Goal: Task Accomplishment & Management: Complete application form

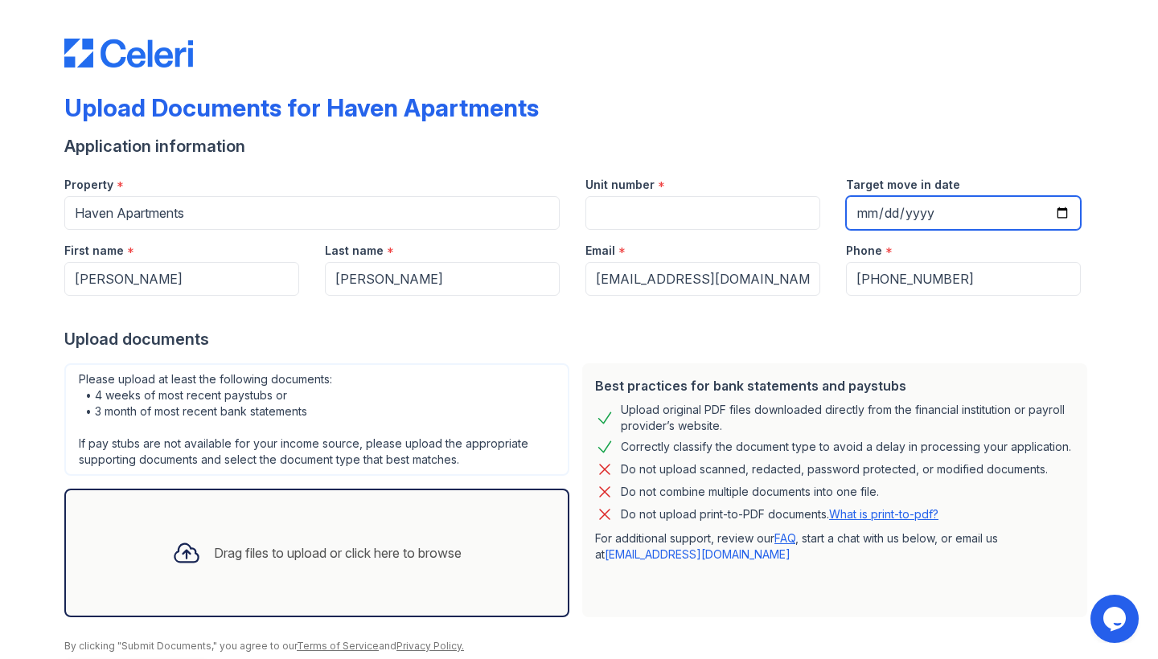
click at [910, 222] on input "Target move in date" at bounding box center [963, 213] width 235 height 34
click at [1005, 349] on div "Upload documents" at bounding box center [578, 339] width 1029 height 23
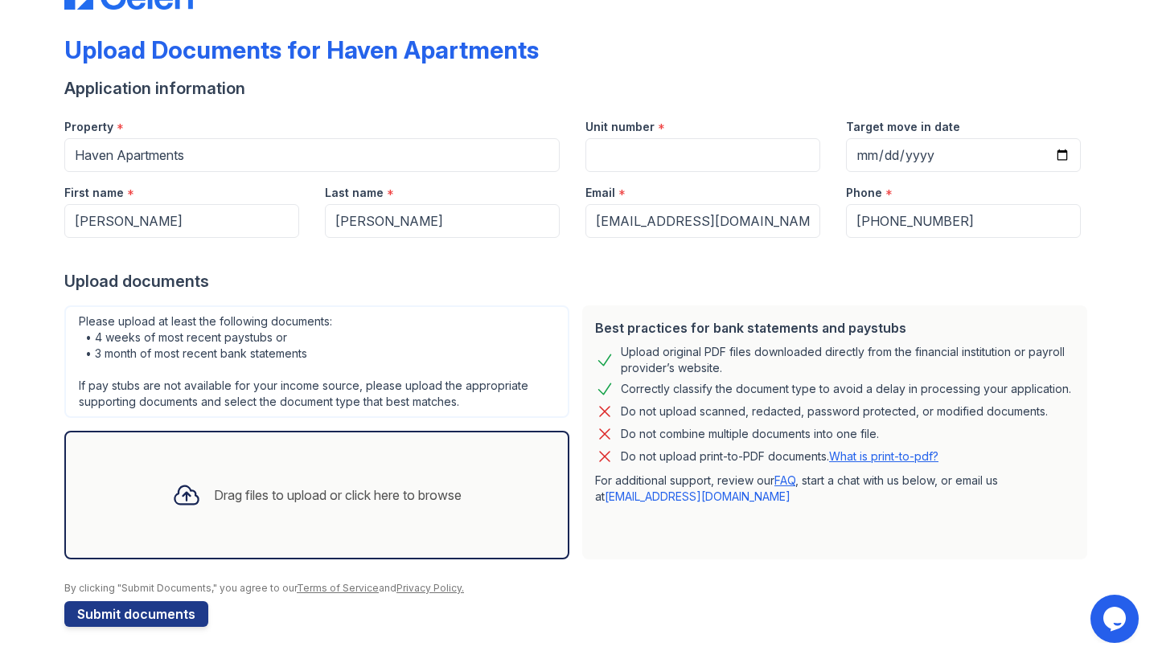
scroll to position [58, 0]
click at [396, 504] on div "Drag files to upload or click here to browse" at bounding box center [338, 495] width 248 height 19
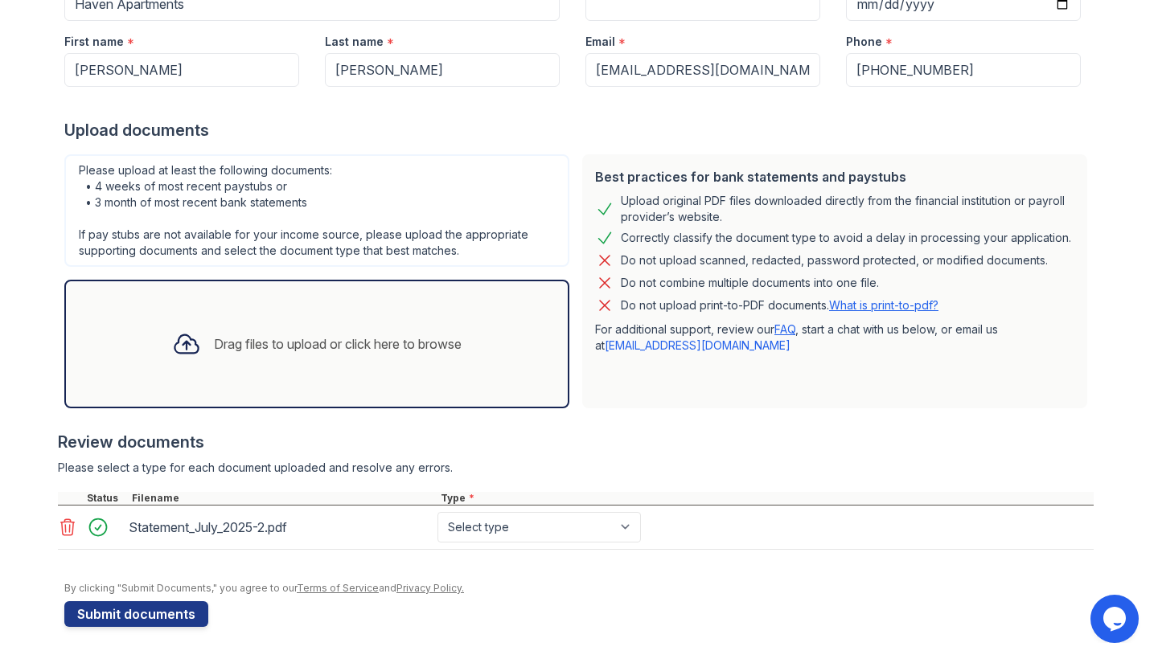
scroll to position [209, 0]
click at [368, 333] on div "Drag files to upload or click here to browse" at bounding box center [316, 344] width 315 height 55
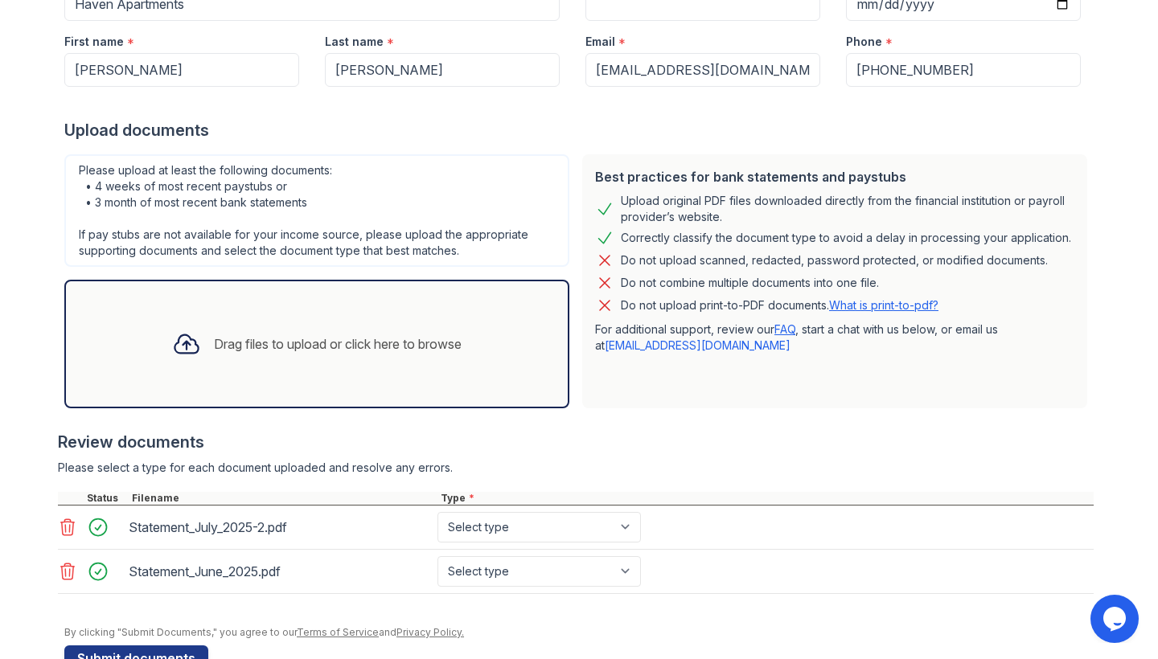
click at [366, 349] on div "Drag files to upload or click here to browse" at bounding box center [338, 344] width 248 height 19
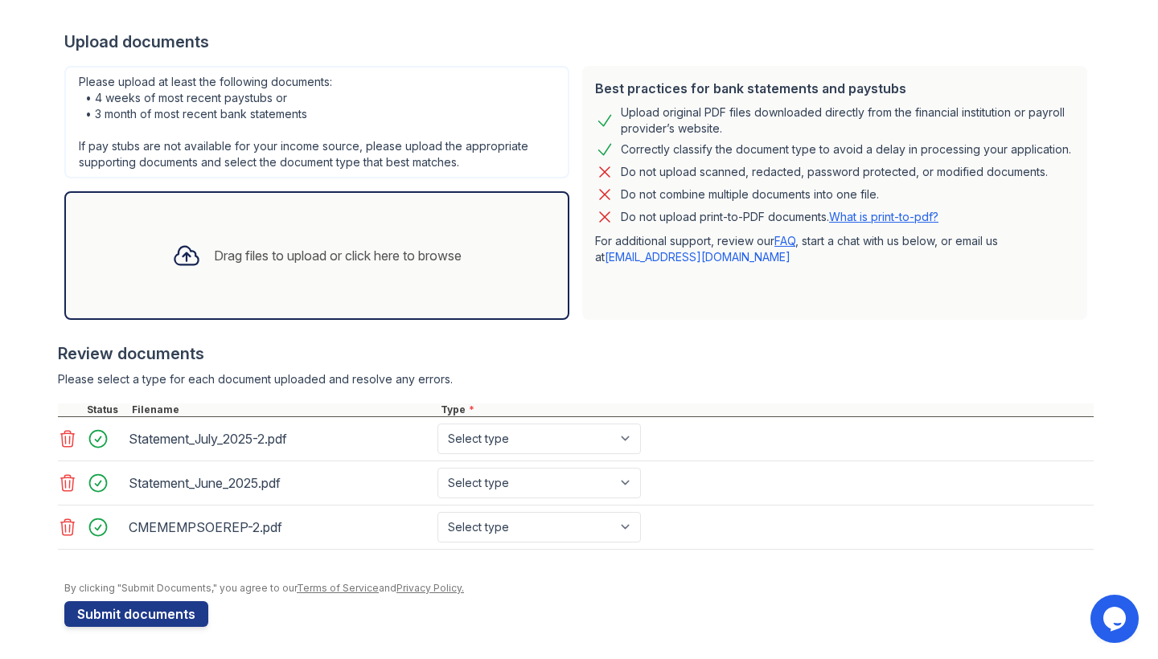
scroll to position [0, 0]
select select "bank_statement"
select select "paystub"
click at [318, 257] on div "Drag files to upload or click here to browse" at bounding box center [338, 255] width 248 height 19
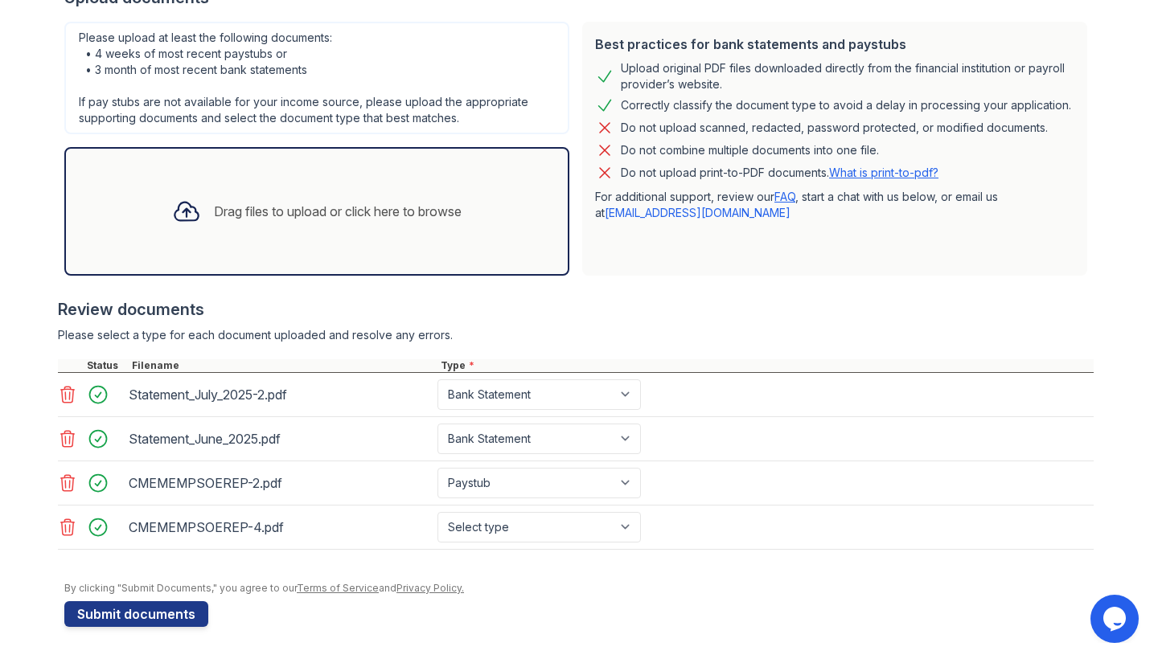
scroll to position [342, 0]
select select "paystub"
click at [400, 212] on div "Drag files to upload or click here to browse" at bounding box center [338, 211] width 248 height 19
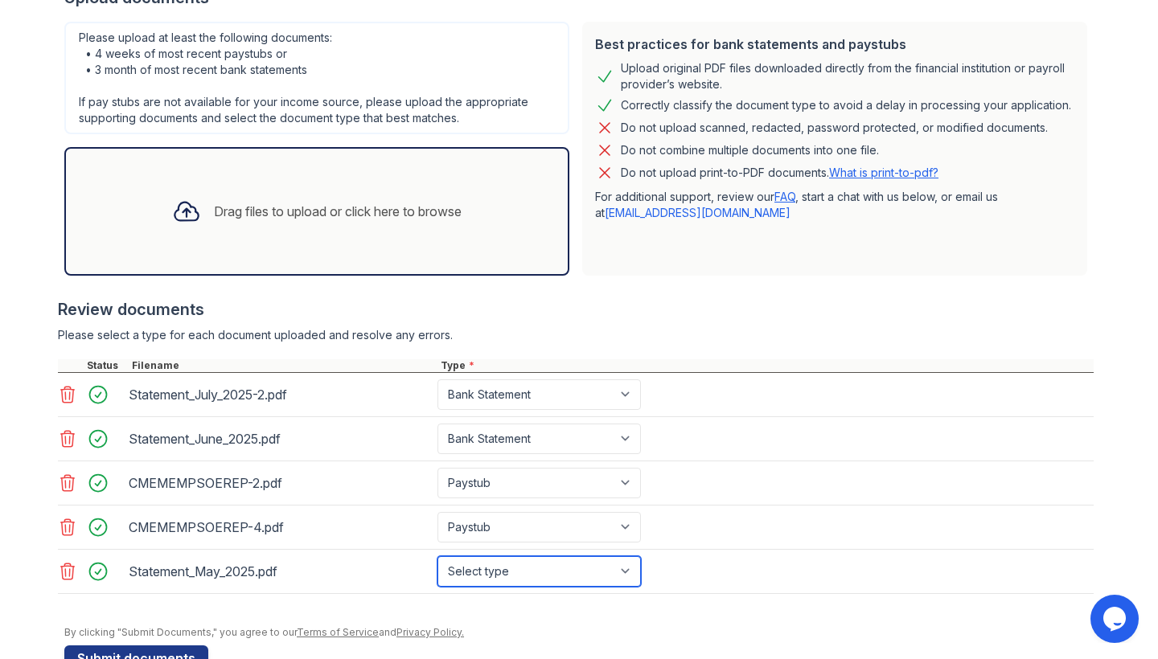
select select "bank_statement"
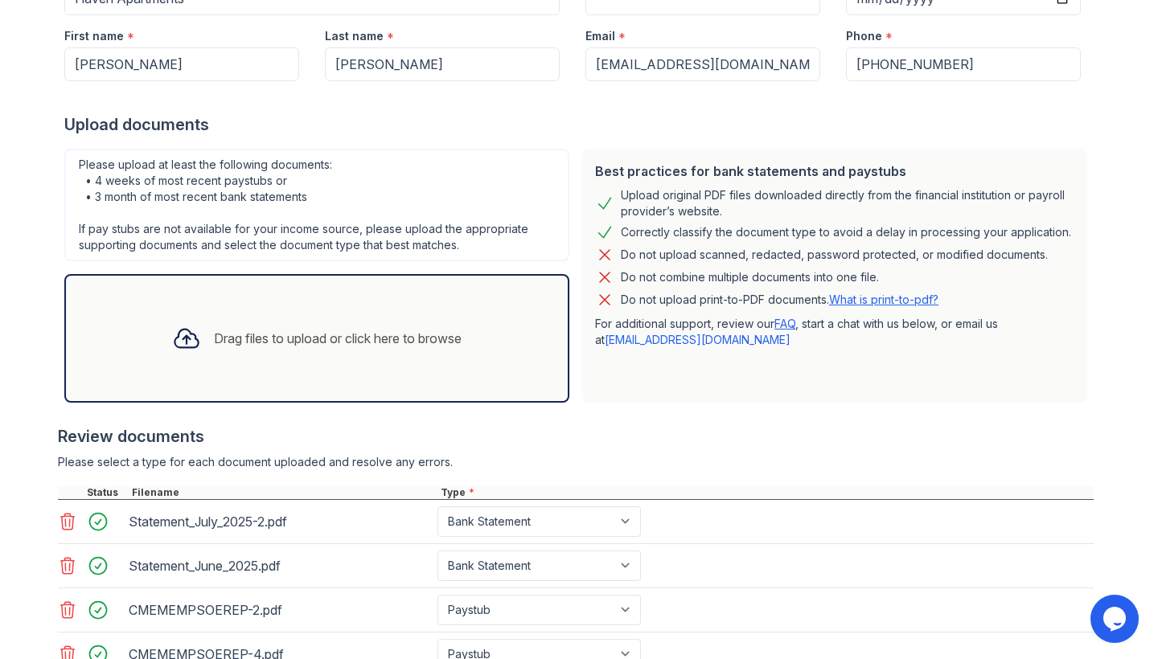
scroll to position [214, 0]
click at [203, 614] on div "CMEMEMPSOEREP-2.pdf" at bounding box center [280, 611] width 302 height 26
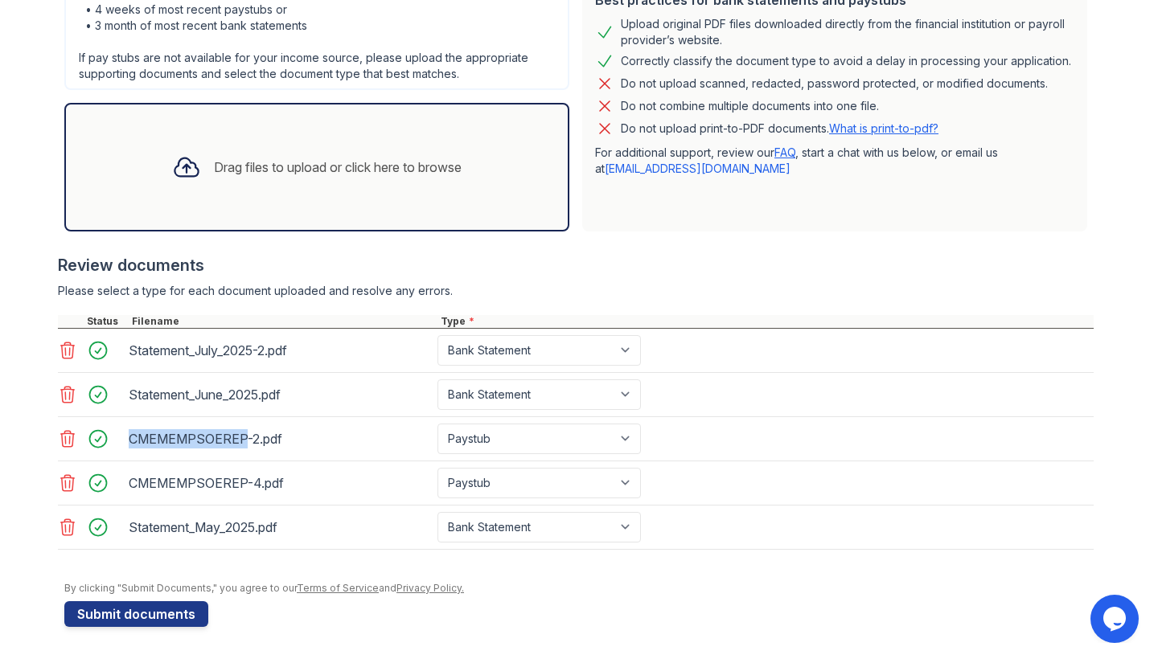
scroll to position [0, 0]
click at [114, 618] on button "Submit documents" at bounding box center [136, 614] width 144 height 26
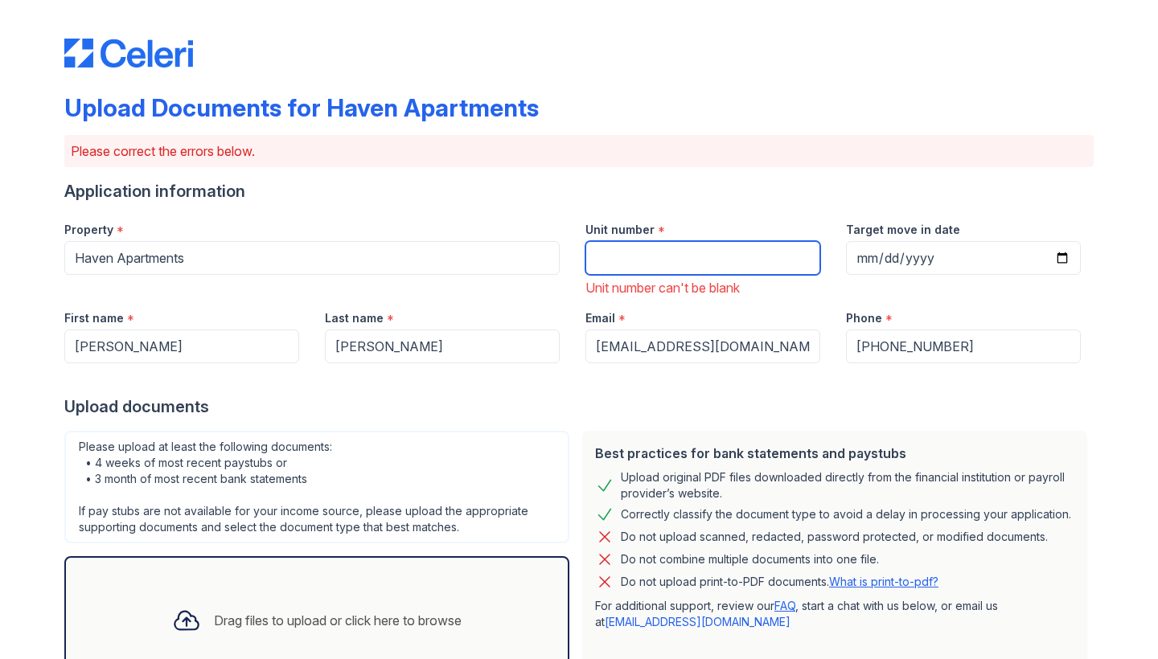
click at [630, 260] on input "Unit number" at bounding box center [702, 258] width 235 height 34
type input "1"
click at [810, 148] on p "Please correct the errors below." at bounding box center [579, 151] width 1016 height 19
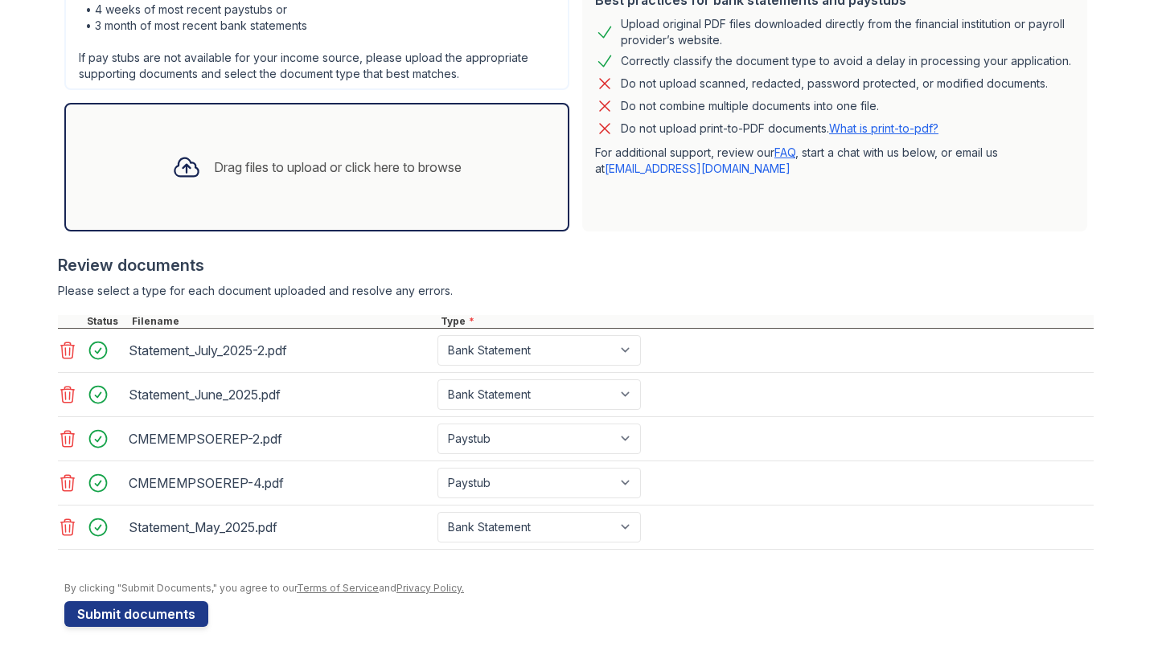
scroll to position [454, 0]
click at [164, 613] on button "Submit documents" at bounding box center [136, 614] width 144 height 26
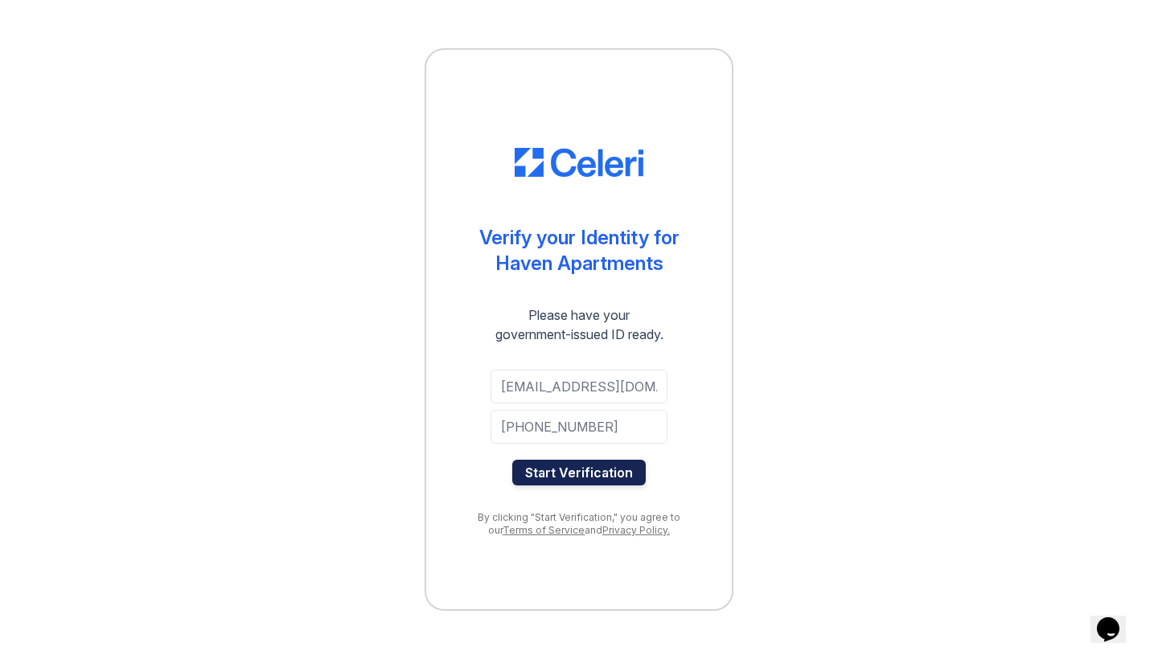
click at [594, 474] on button "Start Verification" at bounding box center [578, 473] width 133 height 26
